Goal: Book appointment/travel/reservation

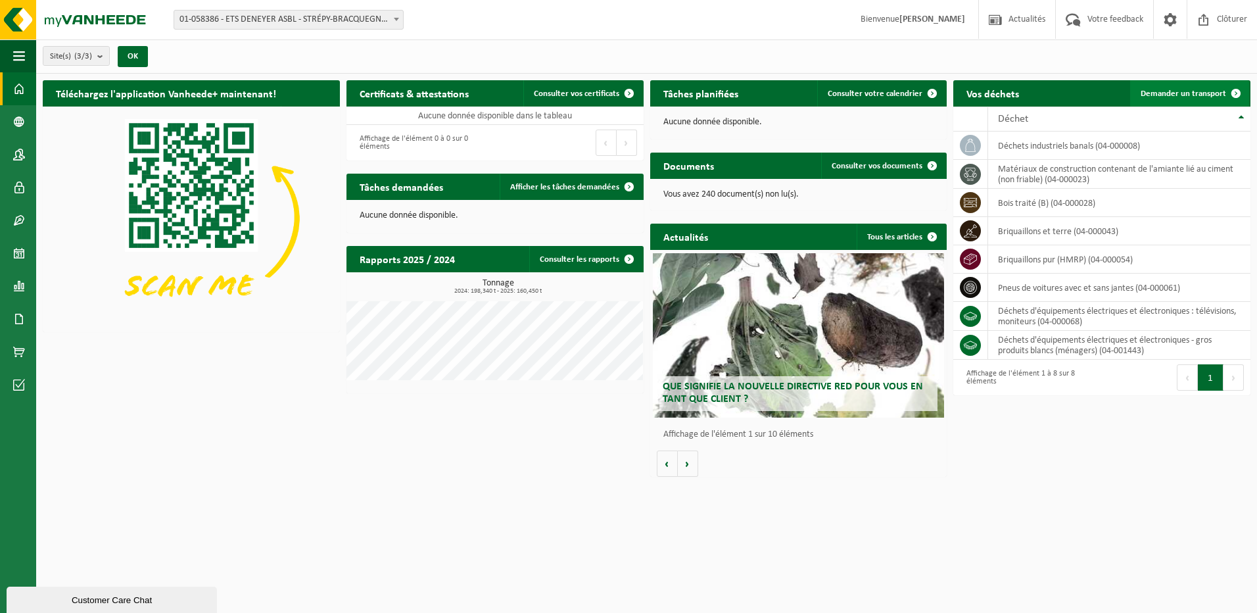
click at [1187, 92] on span "Demander un transport" at bounding box center [1182, 93] width 85 height 9
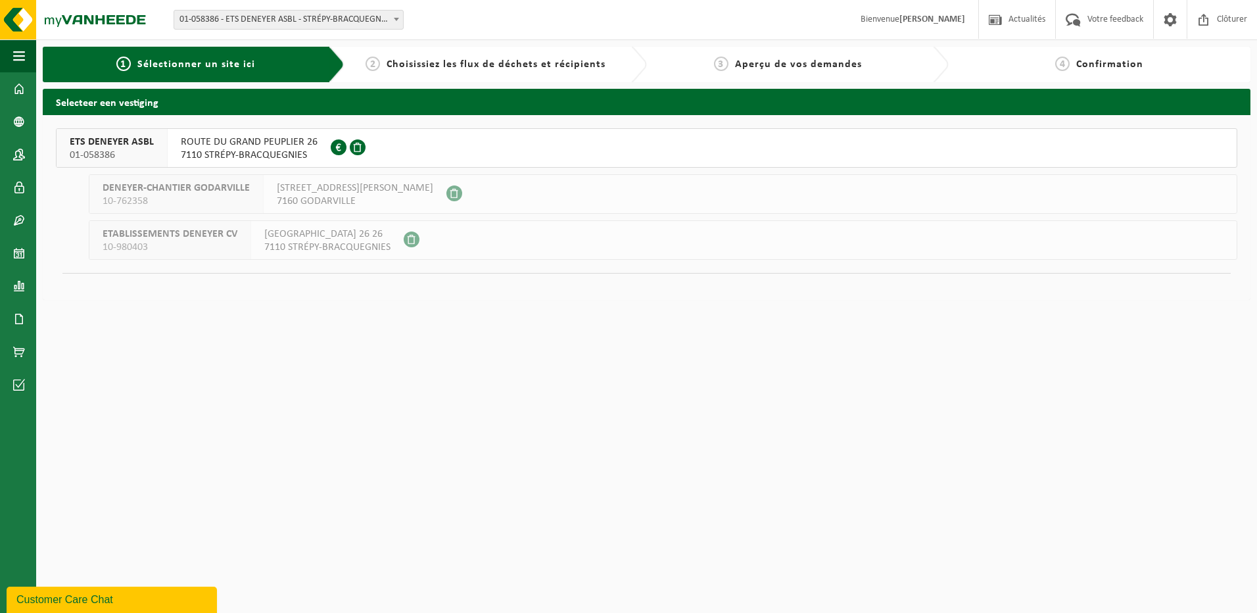
click at [352, 146] on span at bounding box center [358, 147] width 16 height 16
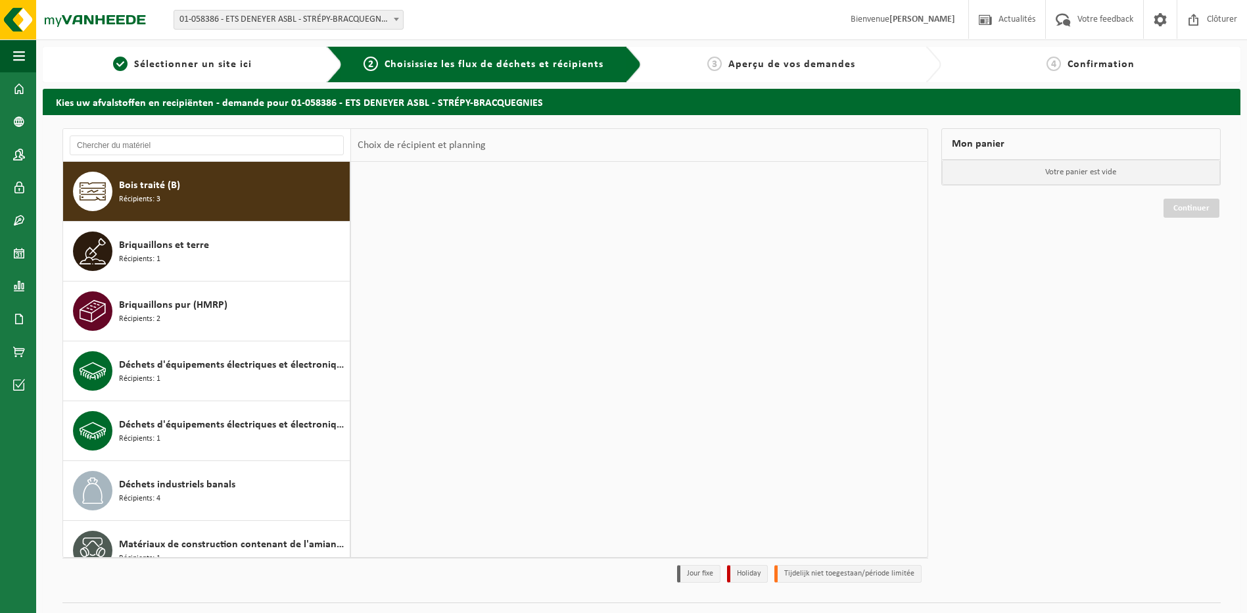
click at [384, 145] on div "Choix de récipient et planning" at bounding box center [421, 145] width 141 height 33
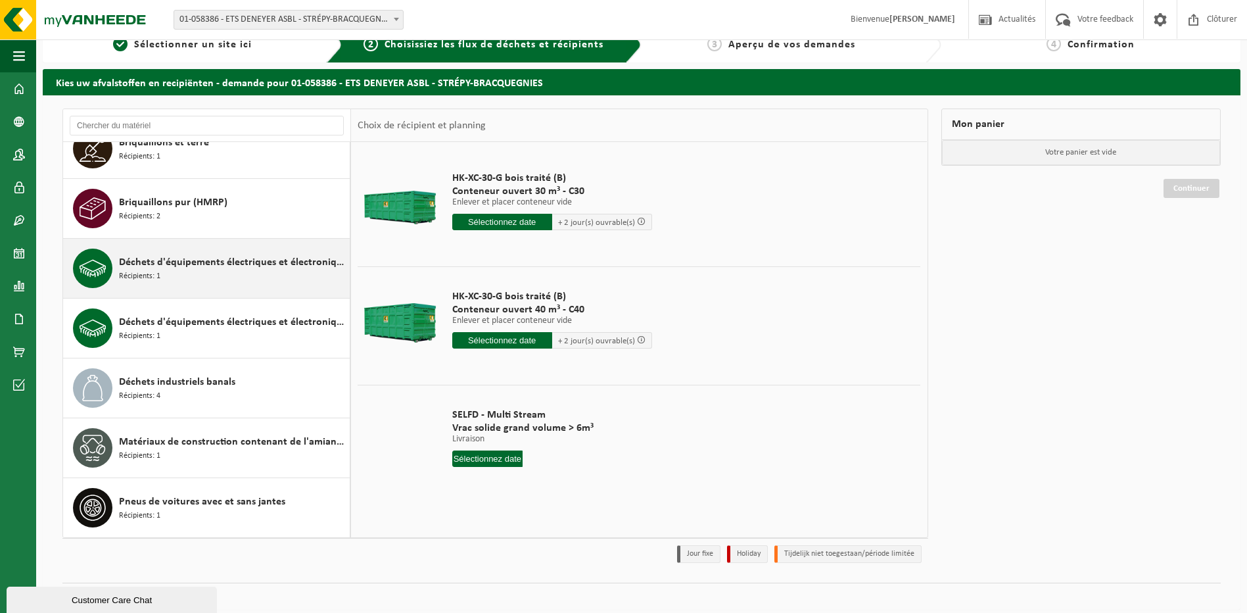
scroll to position [30, 0]
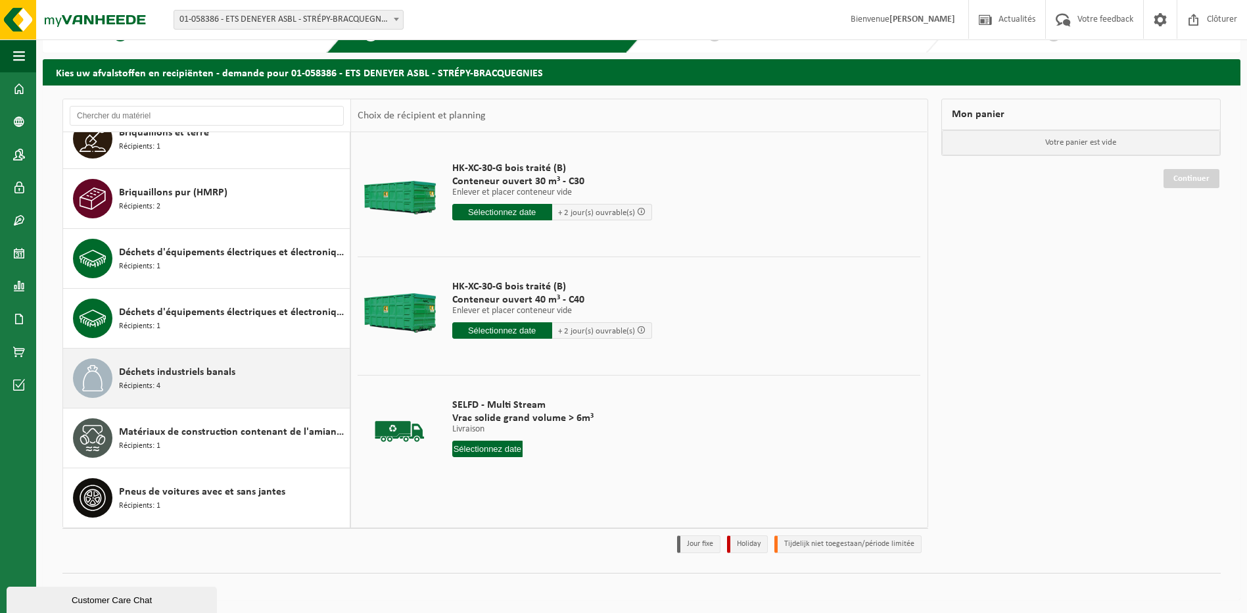
click at [183, 379] on span "Déchets industriels banals" at bounding box center [177, 372] width 116 height 16
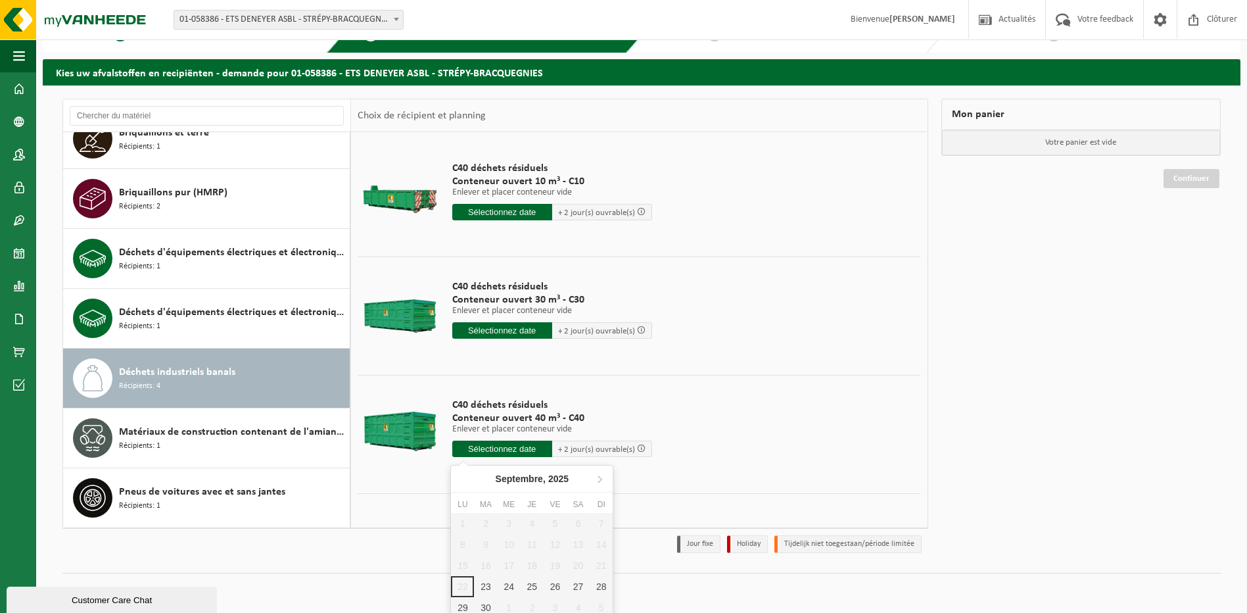
click at [513, 444] on input "text" at bounding box center [502, 448] width 100 height 16
click at [488, 586] on div "23" at bounding box center [485, 586] width 23 height 21
type input "à partir de 2025-09-23"
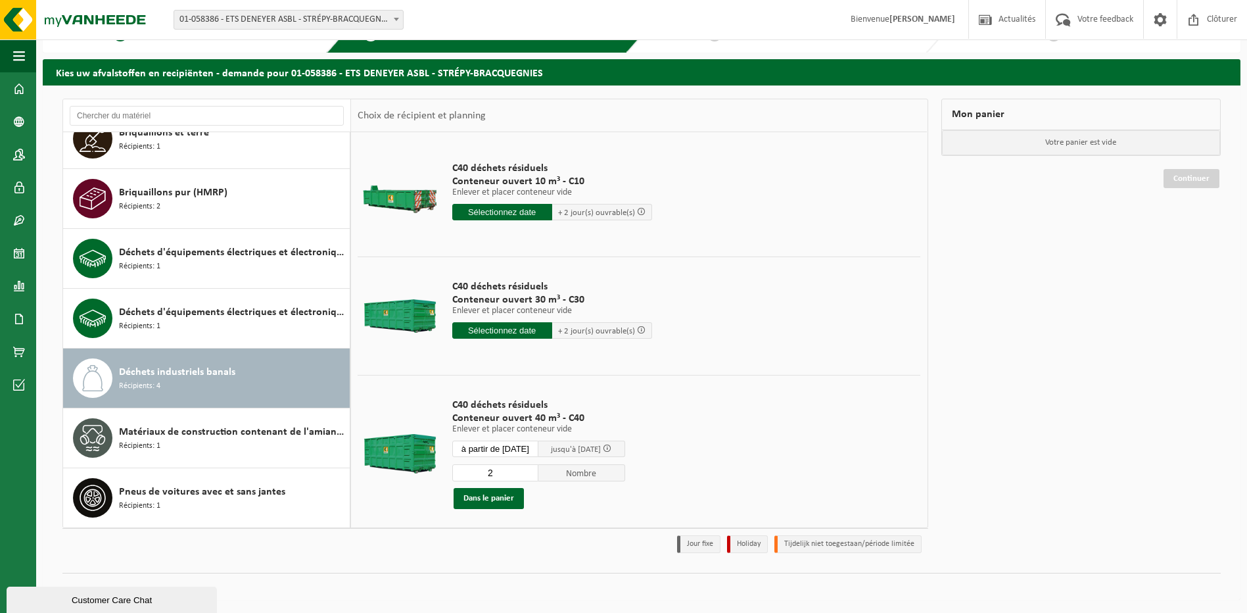
type input "2"
click at [536, 471] on input "2" at bounding box center [495, 472] width 87 height 17
click at [481, 495] on button "Dans le panier" at bounding box center [488, 498] width 70 height 21
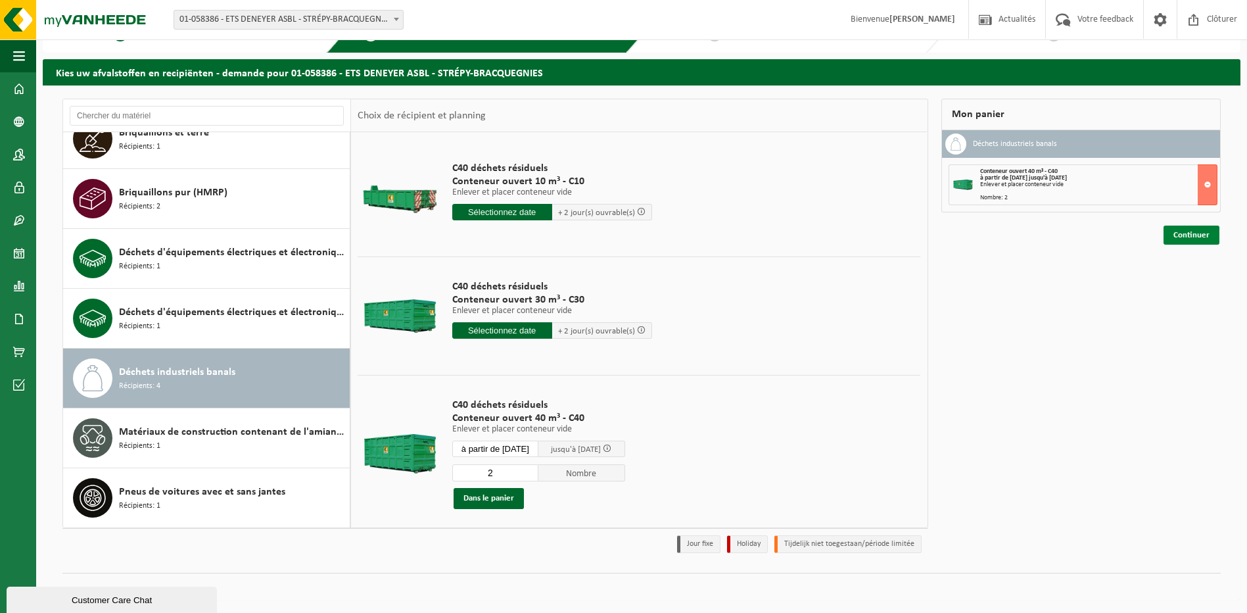
click at [1201, 233] on link "Continuer" at bounding box center [1191, 234] width 56 height 19
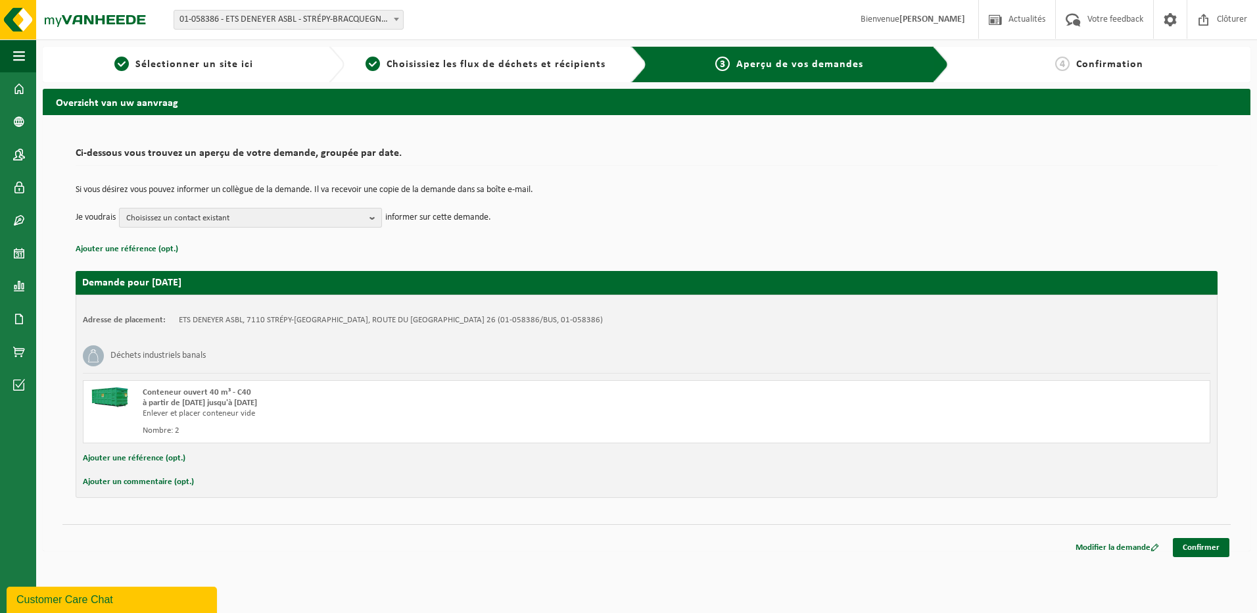
click at [371, 215] on b "button" at bounding box center [375, 217] width 12 height 18
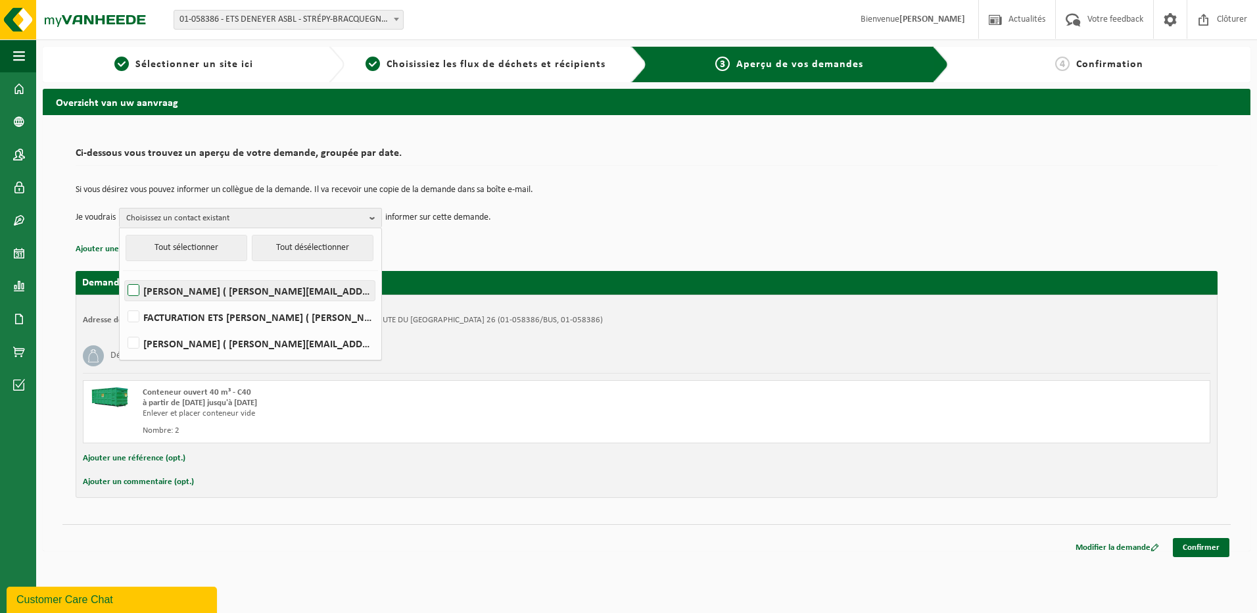
click at [133, 289] on label "EDDY CULLUS ( eddy.cullus@etadeneyer.be )" at bounding box center [250, 291] width 250 height 20
click at [123, 274] on input "EDDY CULLUS ( eddy.cullus@etadeneyer.be )" at bounding box center [122, 273] width 1 height 1
checkbox input "true"
click at [135, 344] on label "MICHAEL HENRY ( michael.henry@etadeneyer.be )" at bounding box center [250, 343] width 250 height 20
click at [123, 327] on input "MICHAEL HENRY ( michael.henry@etadeneyer.be )" at bounding box center [122, 326] width 1 height 1
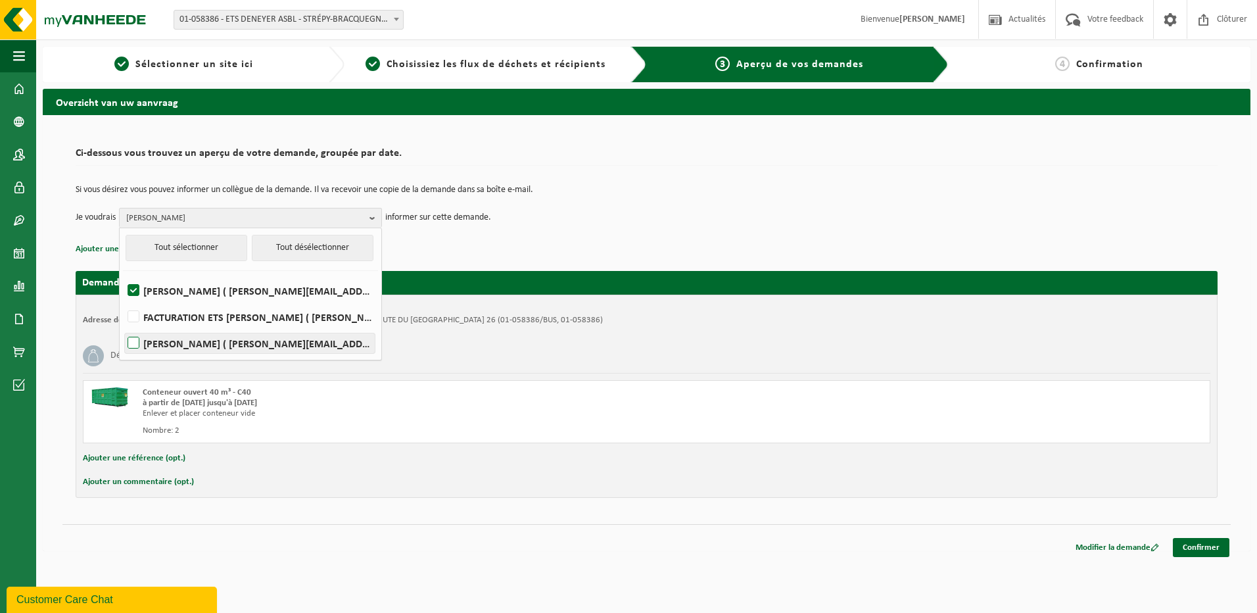
checkbox input "true"
click at [609, 233] on div "Si vous désirez vous pouvez informer un collègue de la demande. Il va recevoir …" at bounding box center [647, 206] width 1142 height 68
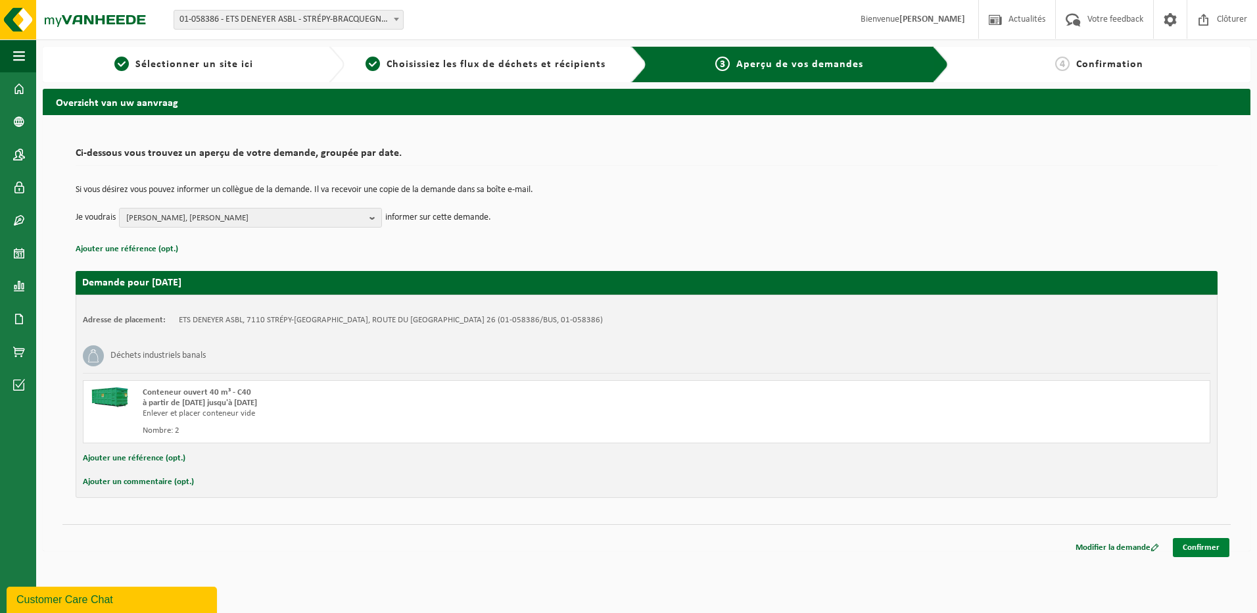
click at [1203, 547] on link "Confirmer" at bounding box center [1201, 547] width 57 height 19
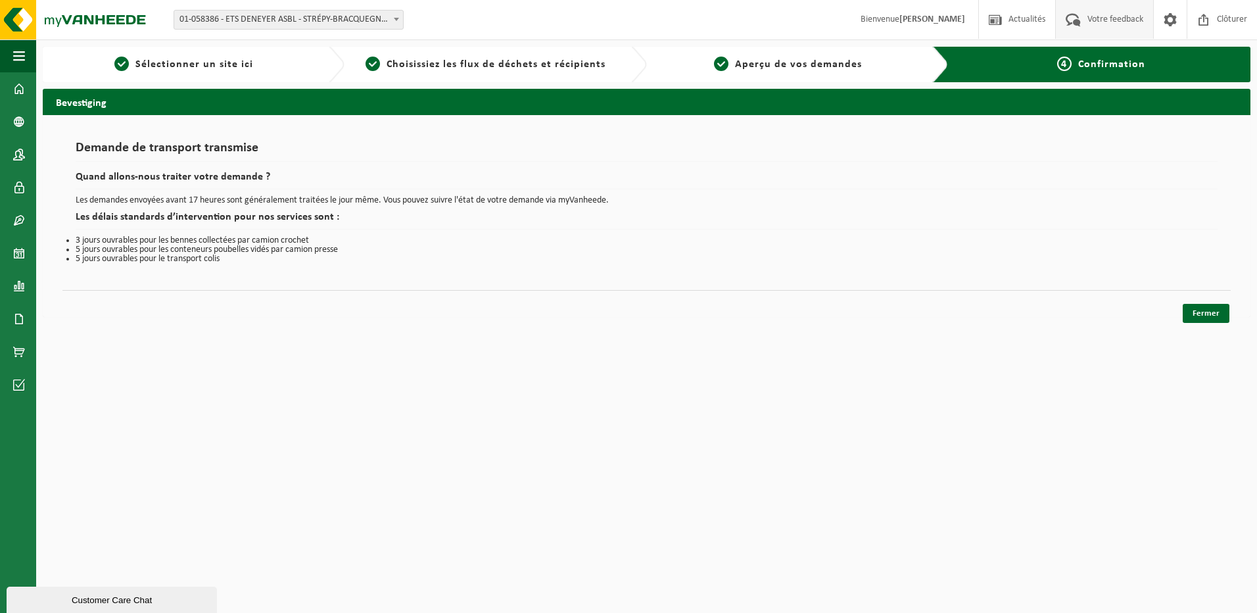
click at [1095, 14] on span "Votre feedback" at bounding box center [1115, 19] width 62 height 39
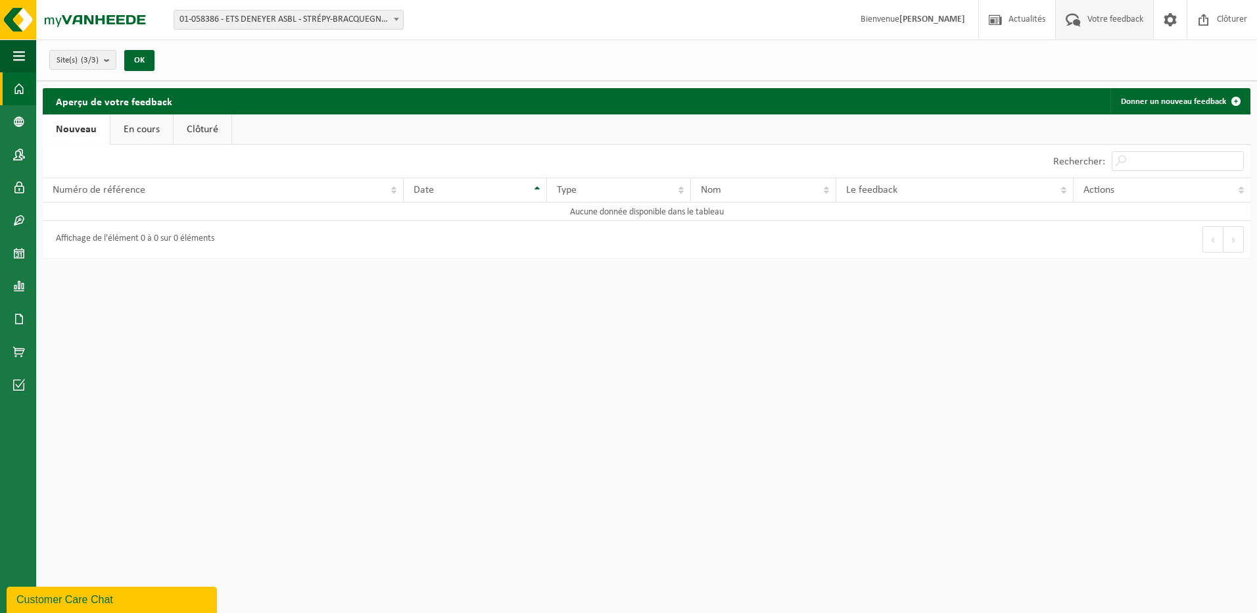
click at [15, 90] on span at bounding box center [19, 88] width 12 height 33
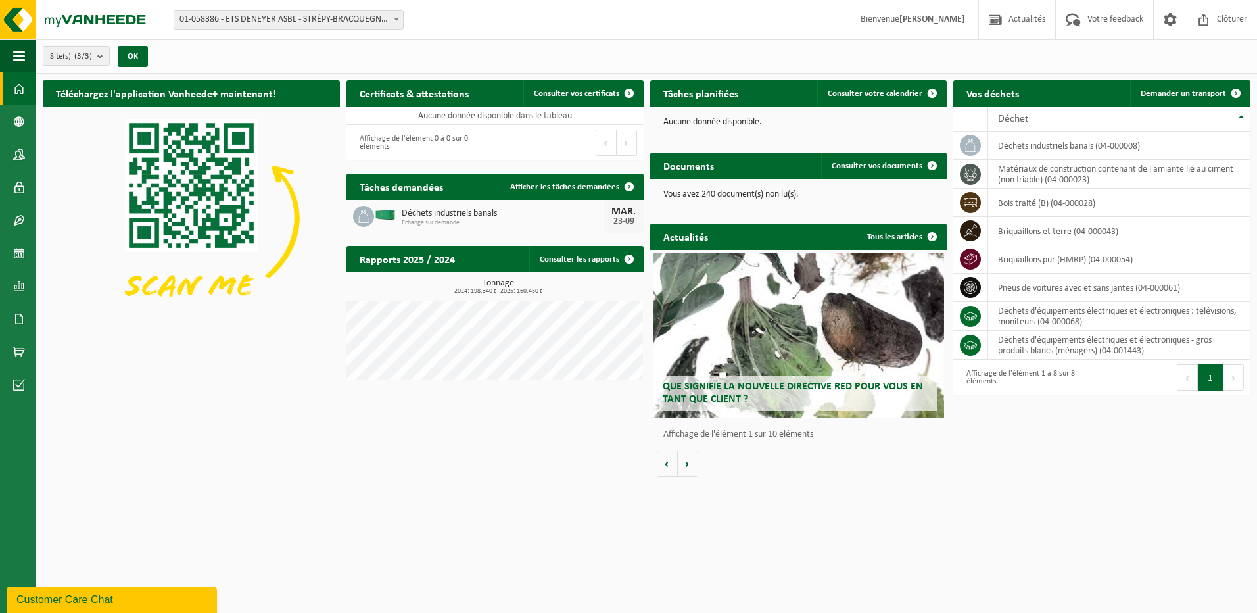
click at [798, 383] on span "Que signifie la nouvelle directive RED pour vous en tant que client ?" at bounding box center [792, 392] width 260 height 23
